Goal: Information Seeking & Learning: Learn about a topic

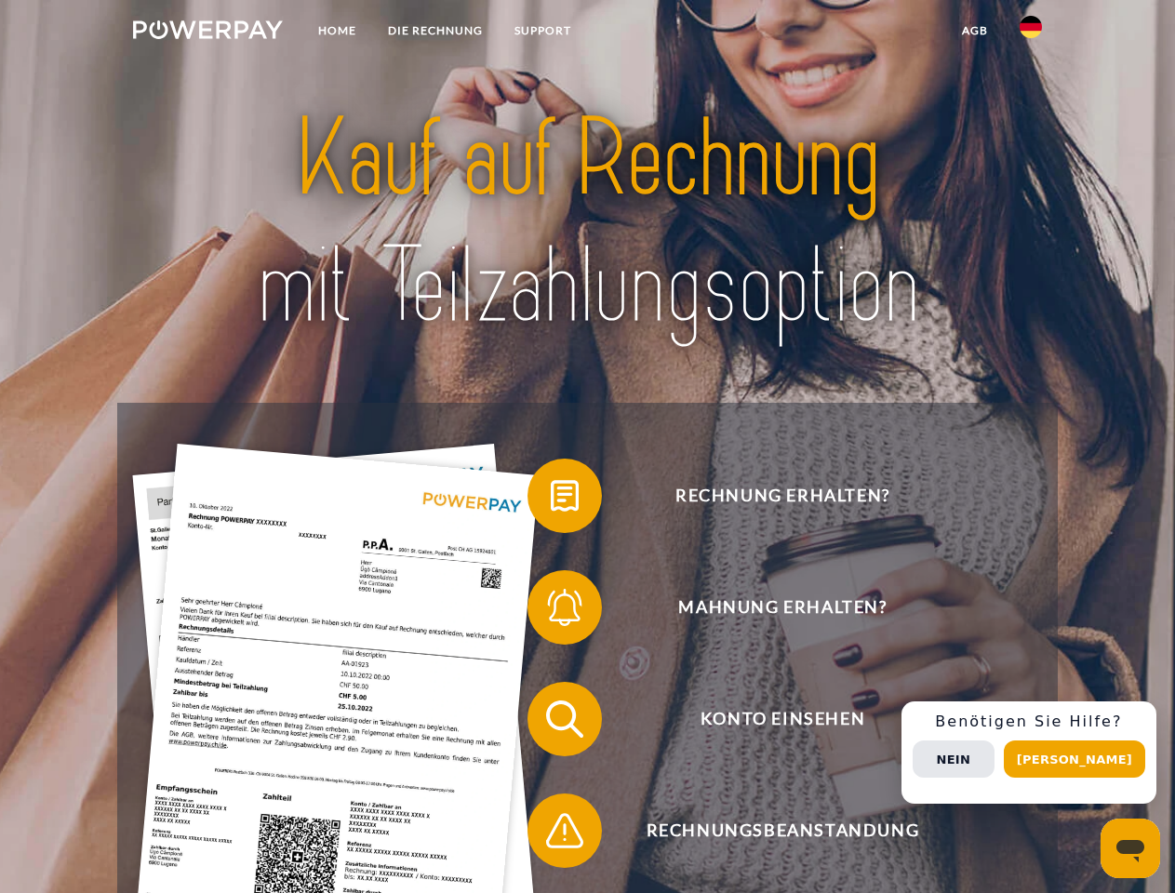
click at [207, 33] on img at bounding box center [208, 29] width 150 height 19
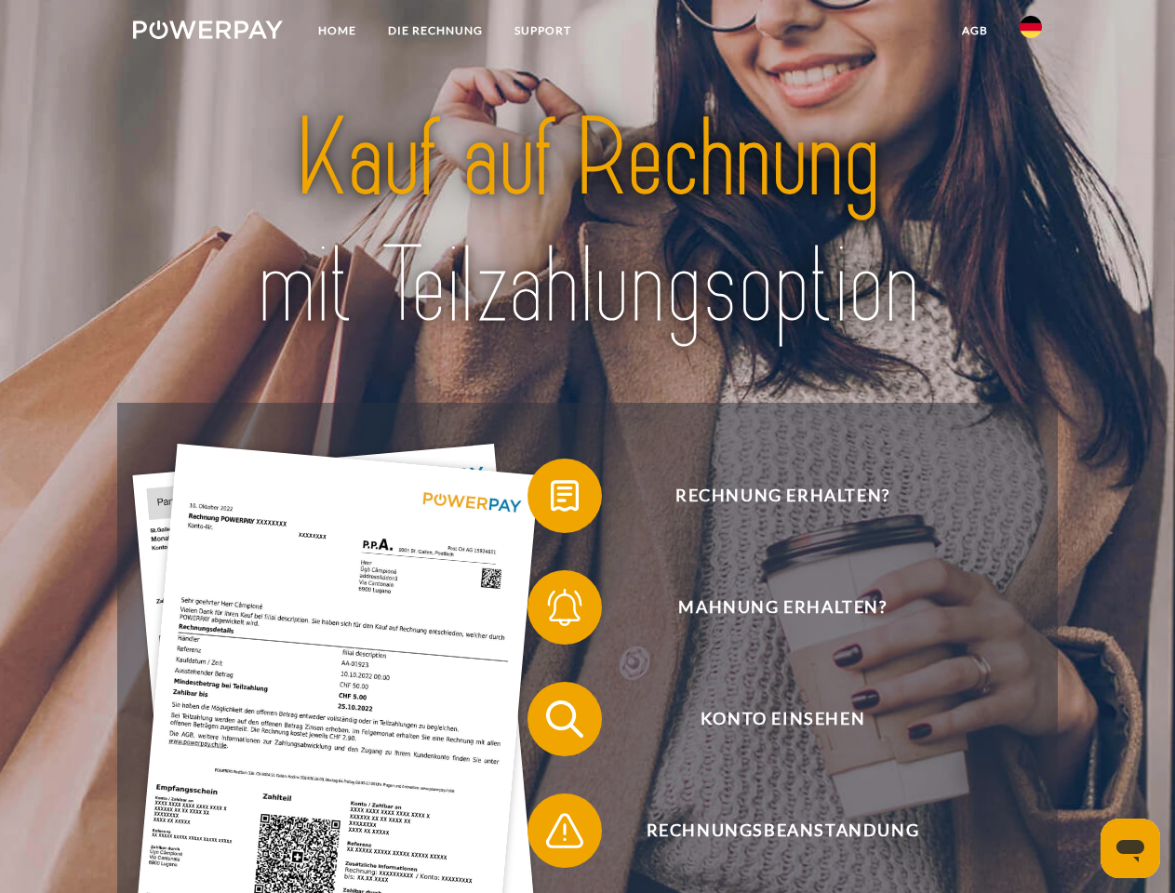
click at [1031, 33] on img at bounding box center [1031, 27] width 22 height 22
click at [974, 31] on link "agb" at bounding box center [975, 30] width 58 height 33
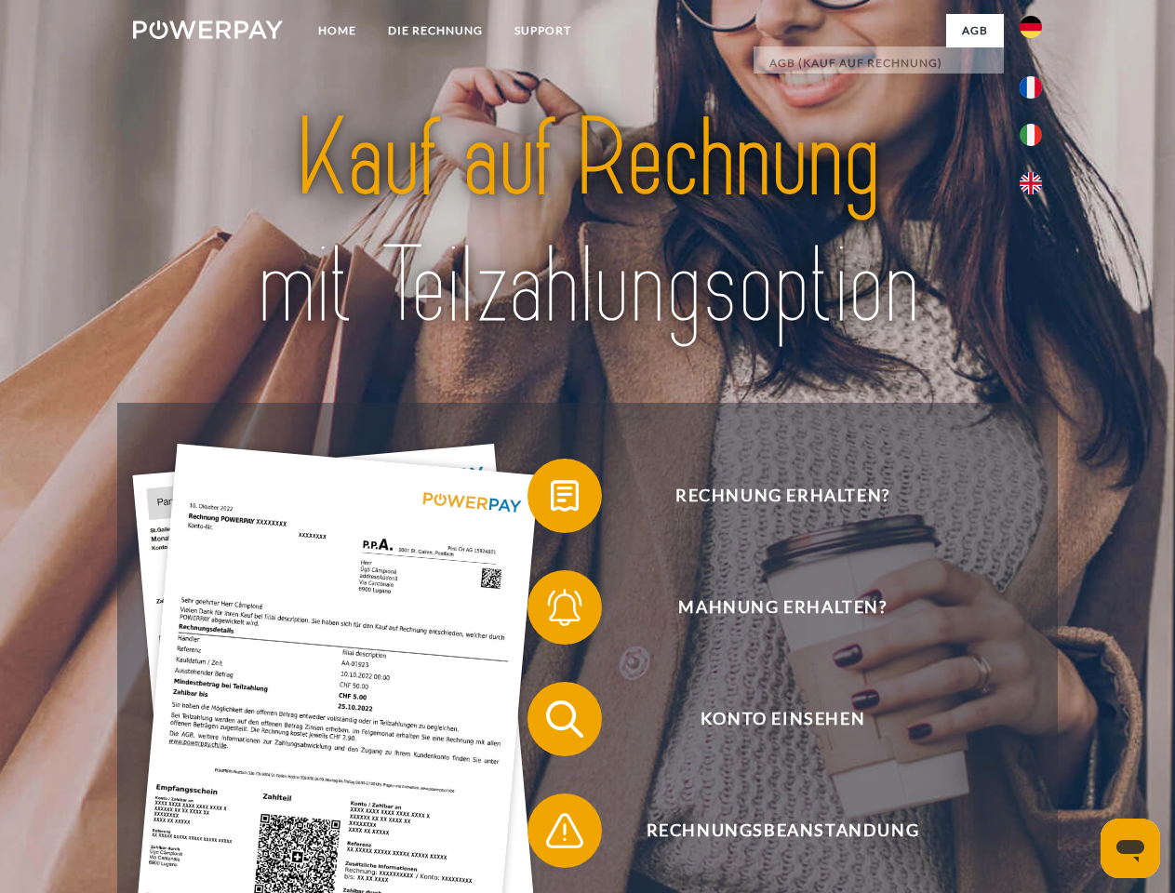
click at [551, 500] on span at bounding box center [536, 495] width 93 height 93
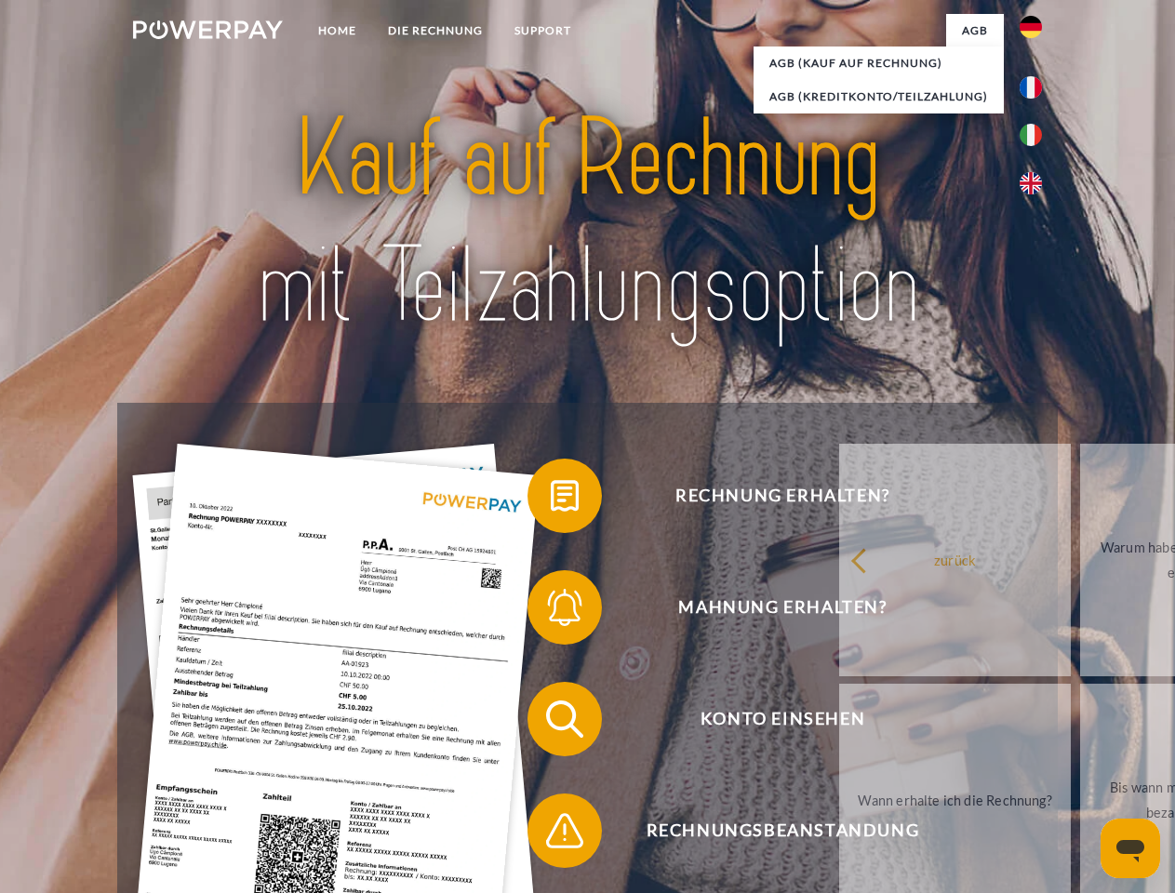
click at [551, 611] on span at bounding box center [536, 607] width 93 height 93
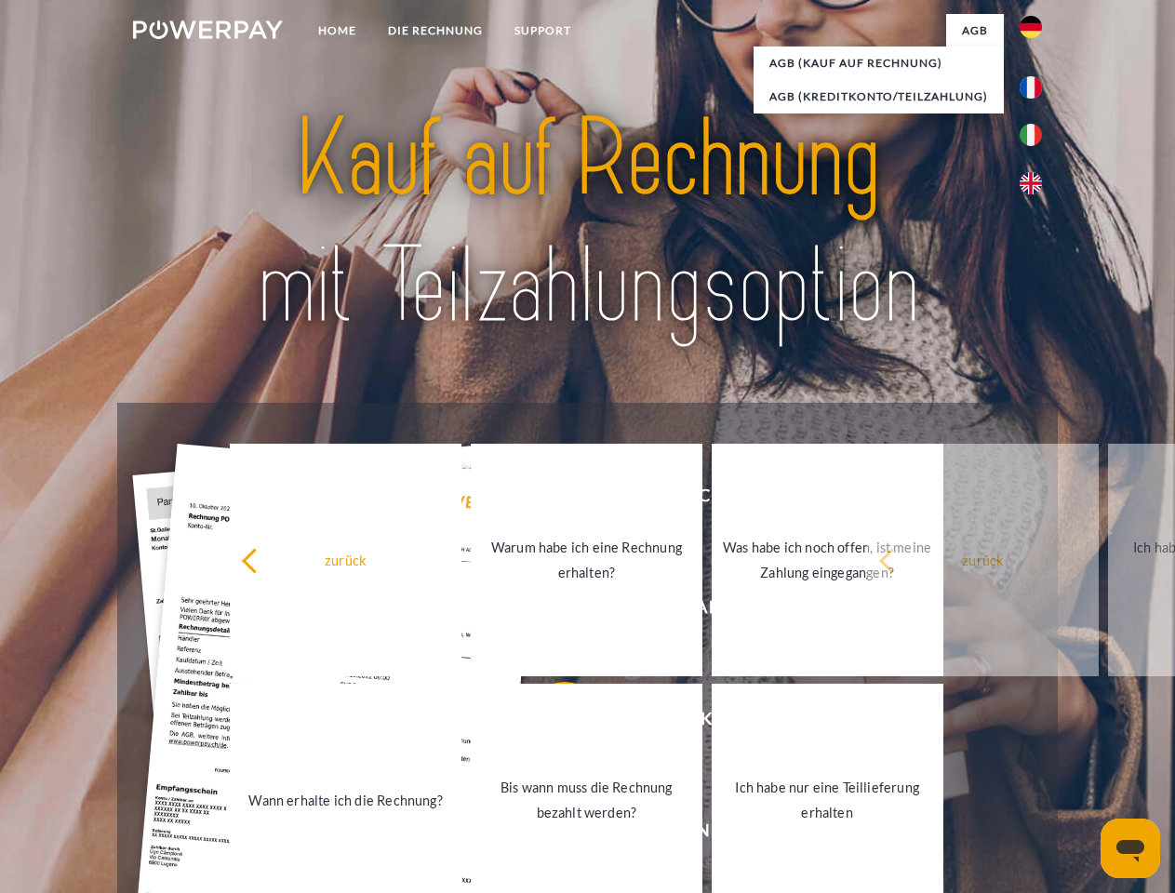
click at [551, 723] on link "Bis wann muss die Rechnung bezahlt werden?" at bounding box center [587, 800] width 232 height 233
click at [551, 835] on span at bounding box center [536, 830] width 93 height 93
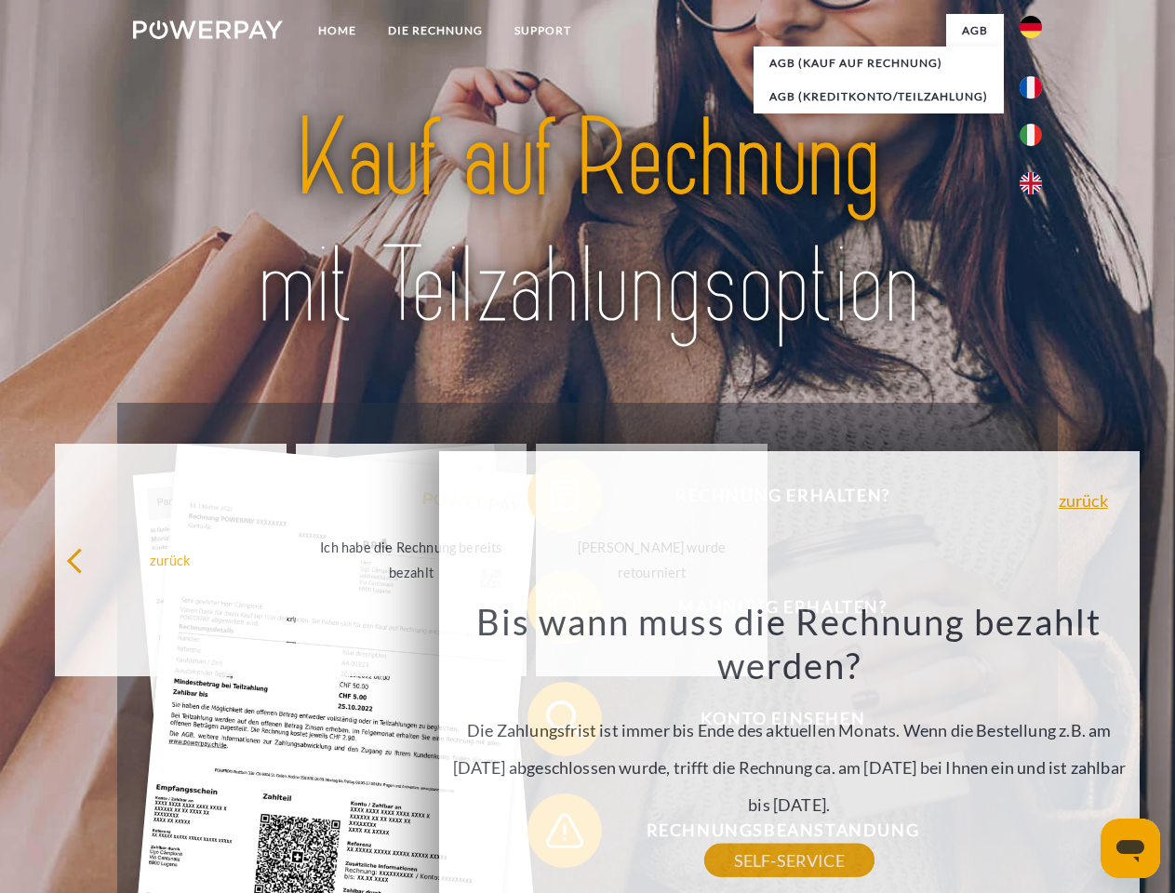
click at [1036, 753] on div "Rechnung erhalten? Mahnung erhalten? Konto einsehen" at bounding box center [587, 775] width 940 height 744
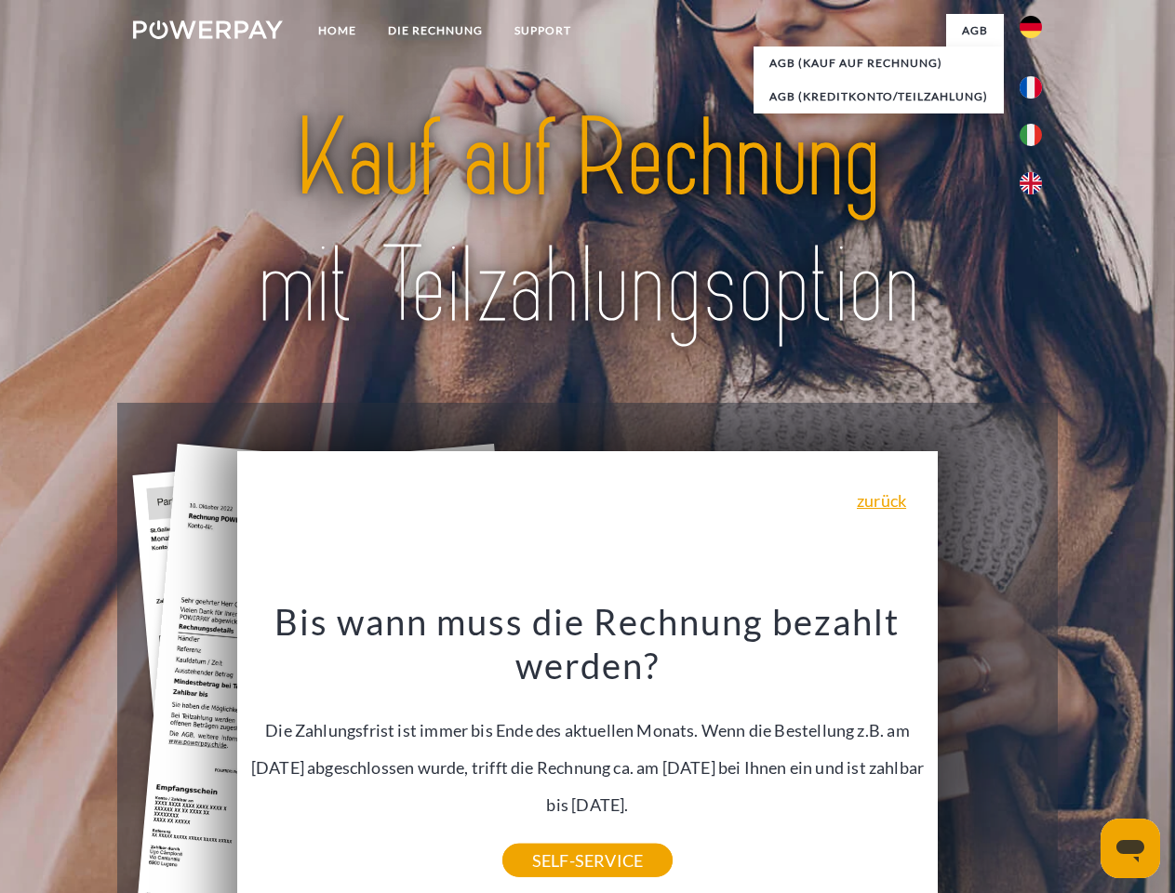
click at [990, 756] on span "Konto einsehen" at bounding box center [783, 719] width 456 height 74
click at [1081, 759] on header "Home DIE RECHNUNG SUPPORT" at bounding box center [587, 642] width 1175 height 1285
